Goal: Task Accomplishment & Management: Manage account settings

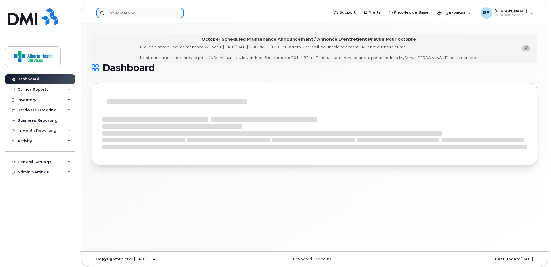
click at [124, 13] on input at bounding box center [140, 13] width 88 height 10
paste input "89302610104387684208"
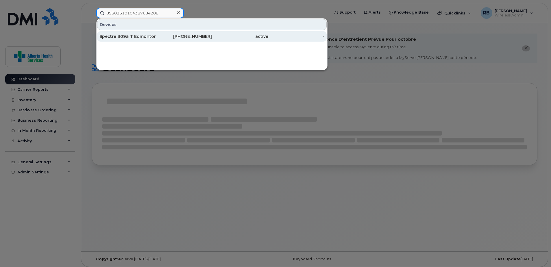
type input "89302610104387684208"
click at [148, 36] on div "Spectre 3095 T Edmonton ." at bounding box center [127, 37] width 56 height 6
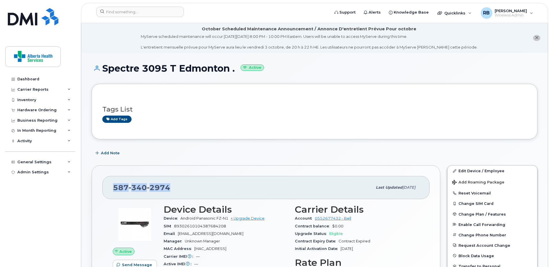
drag, startPoint x: 179, startPoint y: 187, endPoint x: 108, endPoint y: 187, distance: 71.4
click at [110, 187] on div "587 340 2974 Last updated Jun 06, 2025" at bounding box center [265, 187] width 327 height 23
copy span "587 340 2974"
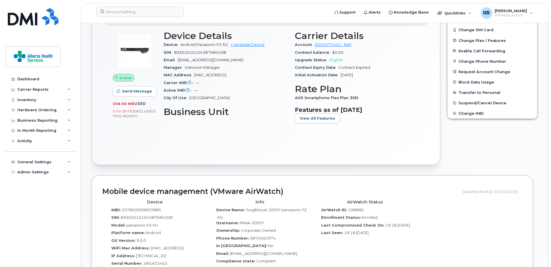
scroll to position [231, 0]
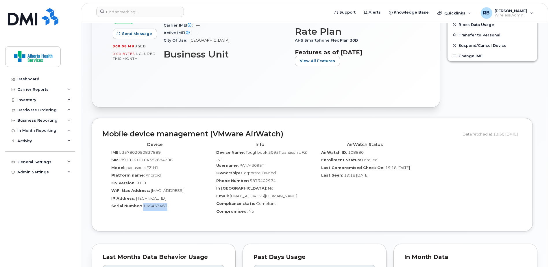
drag, startPoint x: 171, startPoint y: 207, endPoint x: 142, endPoint y: 208, distance: 29.8
click at [142, 208] on div "Serial Number: 1IKSA53463" at bounding box center [155, 207] width 96 height 8
copy span "1IKSA53463"
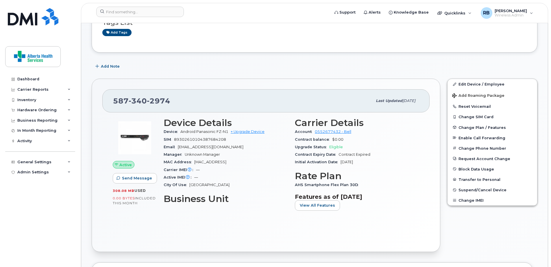
scroll to position [0, 0]
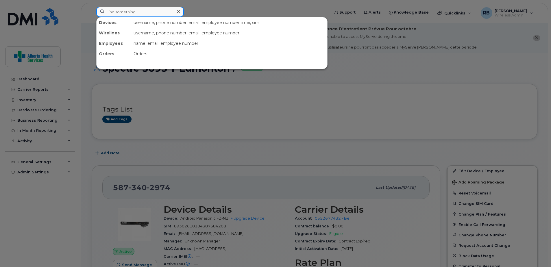
click at [143, 11] on input at bounding box center [140, 12] width 88 height 10
paste input "357802090837889"
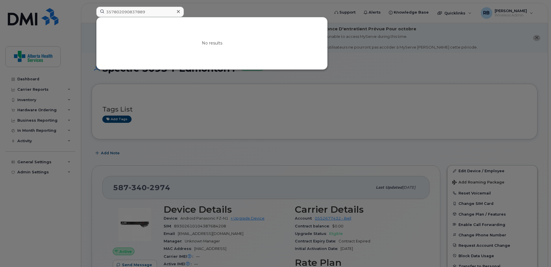
click at [270, 95] on div at bounding box center [275, 133] width 551 height 267
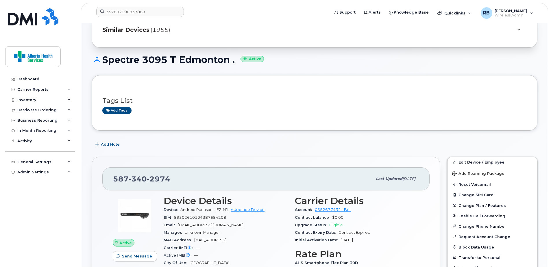
scroll to position [107, 0]
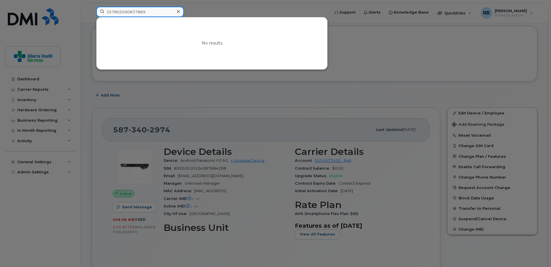
drag, startPoint x: 150, startPoint y: 13, endPoint x: -5, endPoint y: -2, distance: 155.2
paste input "M87835"
drag, startPoint x: 139, startPoint y: 14, endPoint x: 80, endPoint y: 8, distance: 59.3
click at [92, 8] on div "M878359 No results" at bounding box center [211, 13] width 239 height 13
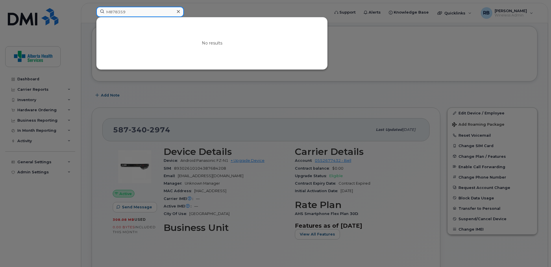
paste input "4033730481"
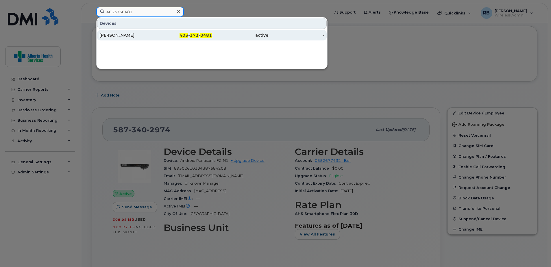
type input "4033730481"
click at [191, 37] on span "373" at bounding box center [194, 35] width 9 height 5
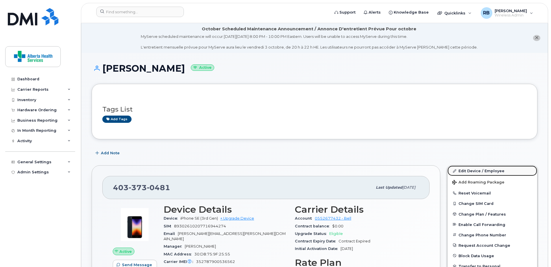
click at [485, 172] on link "Edit Device / Employee" at bounding box center [493, 171] width 90 height 10
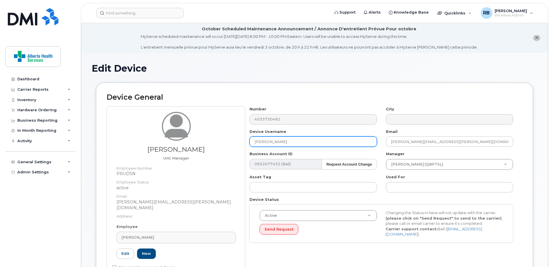
drag, startPoint x: 310, startPoint y: 146, endPoint x: 179, endPoint y: 136, distance: 131.6
click at [196, 136] on div "Aimee P Pennell Unit Manager Employee Number: PRUDSN Employee Status: active Em…" at bounding box center [315, 193] width 416 height 175
paste input "Heather Stangler"
type input "Heather Stangler"
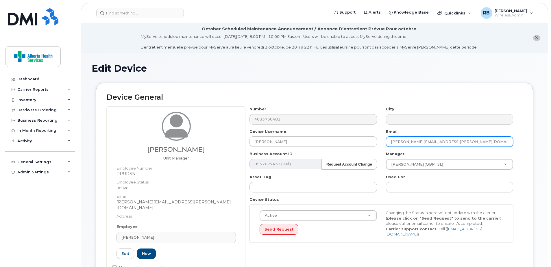
drag, startPoint x: 482, startPoint y: 143, endPoint x: 300, endPoint y: 133, distance: 182.2
click at [300, 133] on div "Number 4033730481 City Device Username Heather Stangler Email Aimee.Pennell@alb…" at bounding box center [381, 176] width 273 height 141
paste input "Heather.Stangler"
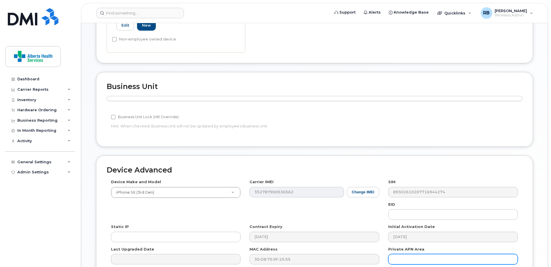
scroll to position [283, 0]
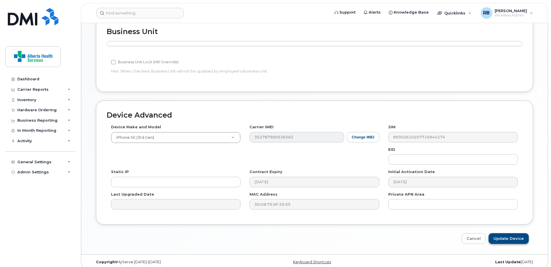
type input "[PERSON_NAME][EMAIL_ADDRESS][PERSON_NAME][DOMAIN_NAME]"
click at [519, 235] on input "Update Device" at bounding box center [509, 238] width 40 height 11
type input "Saving..."
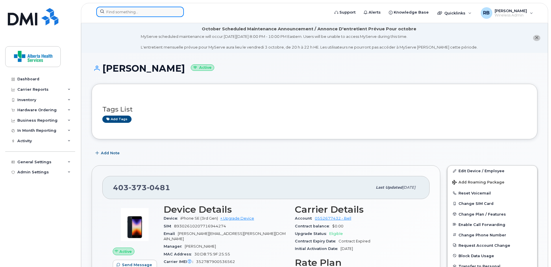
click at [146, 9] on input at bounding box center [140, 12] width 88 height 10
paste input "7808192417"
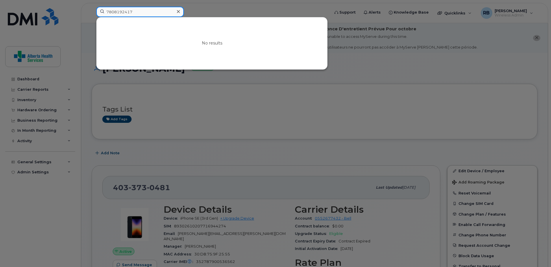
drag, startPoint x: 148, startPoint y: 12, endPoint x: 76, endPoint y: 12, distance: 72.0
click at [92, 12] on div "7808192417 No results" at bounding box center [211, 13] width 239 height 13
paste input "-902-1466"
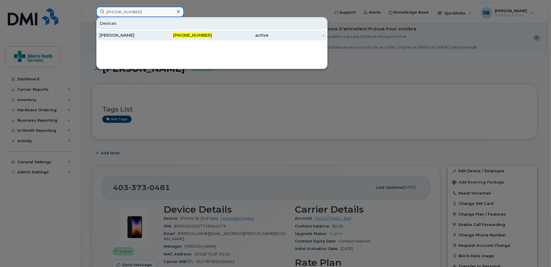
type input "[PHONE_NUMBER]"
click at [195, 38] on span "[PHONE_NUMBER]" at bounding box center [192, 35] width 39 height 5
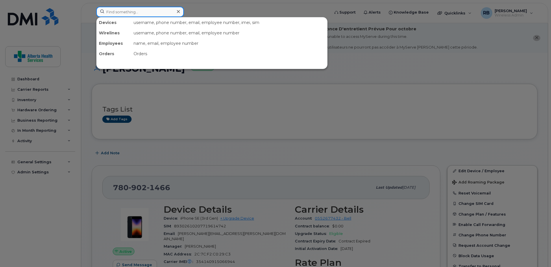
click at [134, 14] on input at bounding box center [140, 12] width 88 height 10
paste input "403-896-3679"
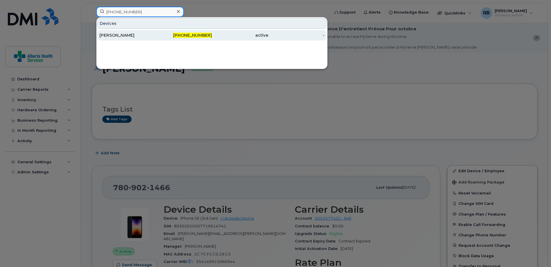
type input "403-896-3679"
click at [169, 38] on div "403-896-3679" at bounding box center [184, 35] width 56 height 6
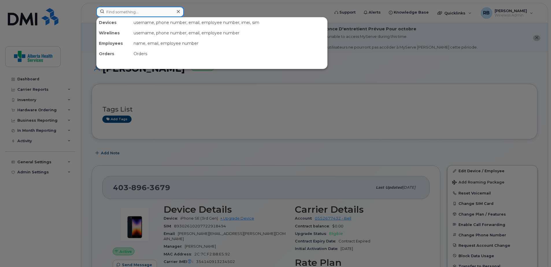
click at [147, 16] on input at bounding box center [140, 12] width 88 height 10
paste input "5872810566"
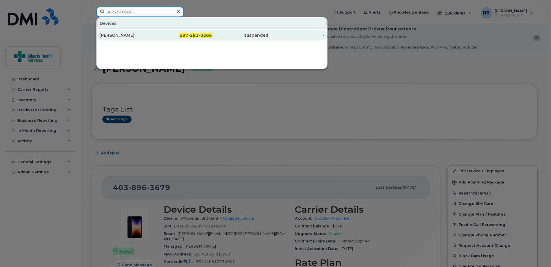
type input "5872810566"
click at [176, 36] on div "587 - 281 - 0566" at bounding box center [184, 35] width 56 height 6
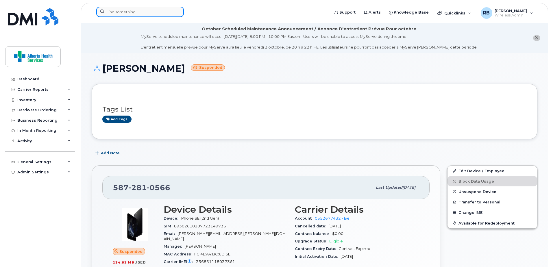
click at [119, 13] on input at bounding box center [140, 12] width 88 height 10
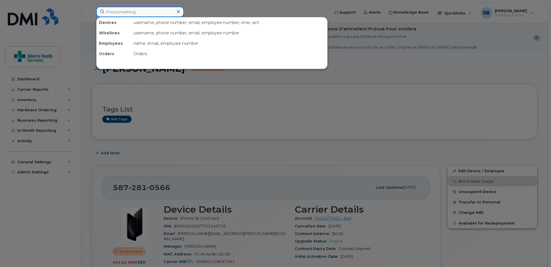
paste input "FFPZM1VNJC67"
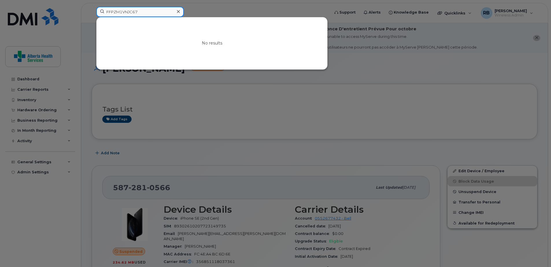
drag, startPoint x: 155, startPoint y: 13, endPoint x: 40, endPoint y: -18, distance: 119.7
drag, startPoint x: 149, startPoint y: 14, endPoint x: 61, endPoint y: 5, distance: 88.4
click at [92, 7] on div "7808413245 No results" at bounding box center [211, 13] width 239 height 13
click at [148, 10] on input "7808413245" at bounding box center [140, 12] width 88 height 10
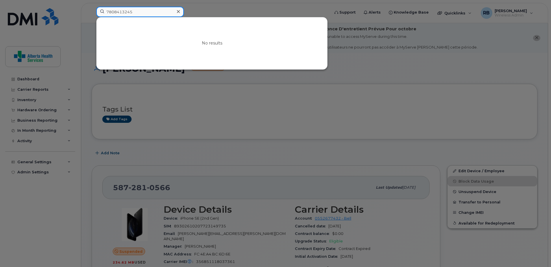
drag, startPoint x: 147, startPoint y: 12, endPoint x: 19, endPoint y: 6, distance: 128.8
click at [92, 7] on div "7808413245 No results" at bounding box center [211, 13] width 239 height 13
paste input "9134900"
type input "7809134900"
click at [179, 12] on icon at bounding box center [178, 11] width 3 height 3
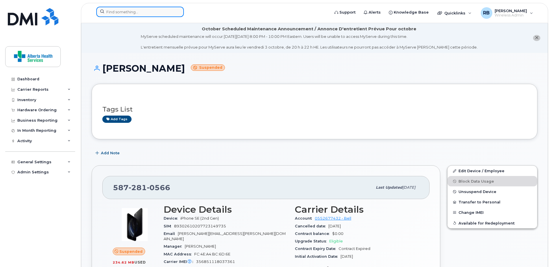
click at [135, 11] on input at bounding box center [140, 12] width 88 height 10
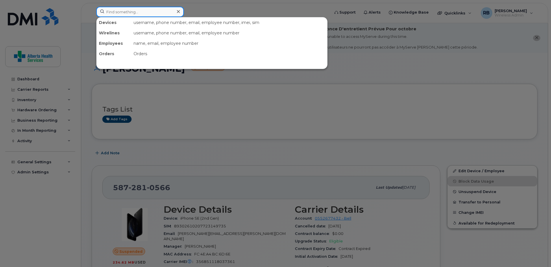
paste input "[PERSON_NAME]"
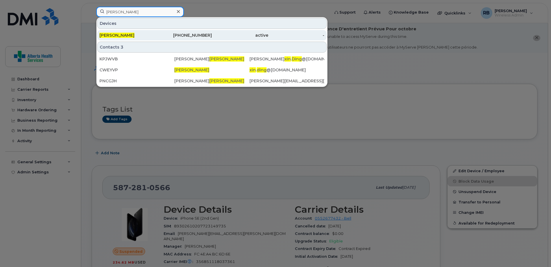
type input "[PERSON_NAME]"
click at [172, 38] on div "780-862-4843" at bounding box center [184, 35] width 56 height 6
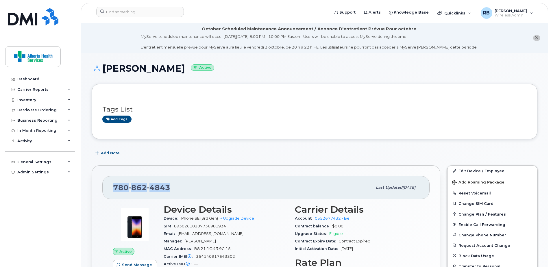
drag, startPoint x: 184, startPoint y: 188, endPoint x: 112, endPoint y: 185, distance: 71.8
click at [112, 185] on div "[PHONE_NUMBER] Last updated [DATE]" at bounding box center [265, 187] width 327 height 23
copy span "[PHONE_NUMBER]"
